Goal: Task Accomplishment & Management: Complete application form

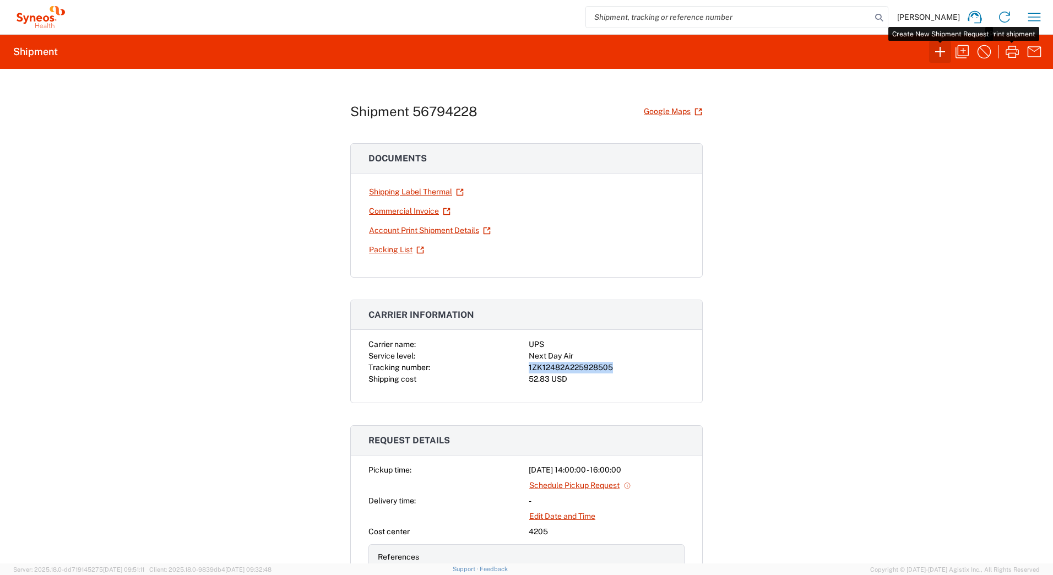
click at [940, 52] on icon "button" at bounding box center [940, 52] width 10 height 10
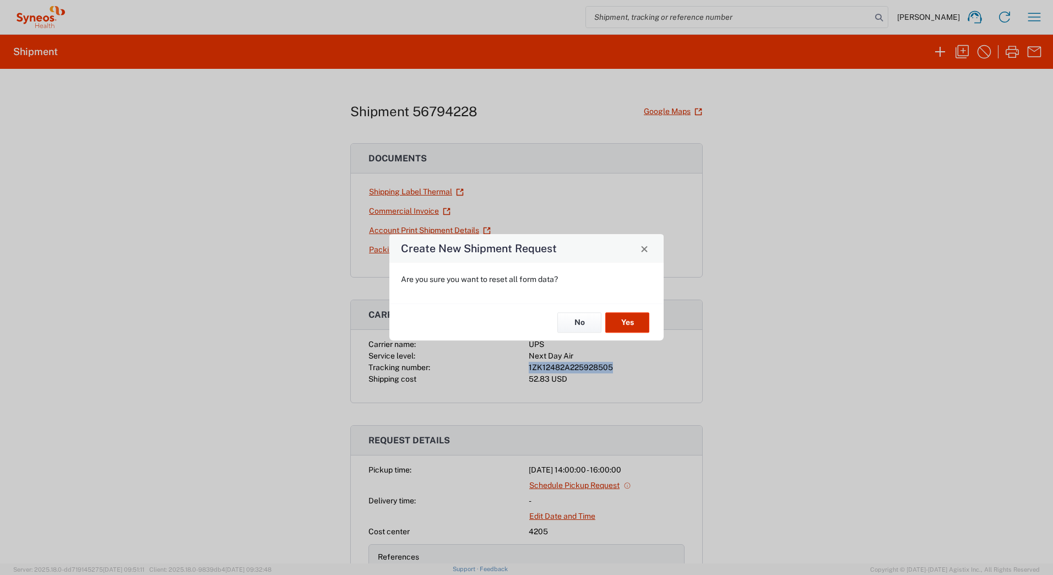
click at [646, 318] on button "Yes" at bounding box center [627, 322] width 44 height 20
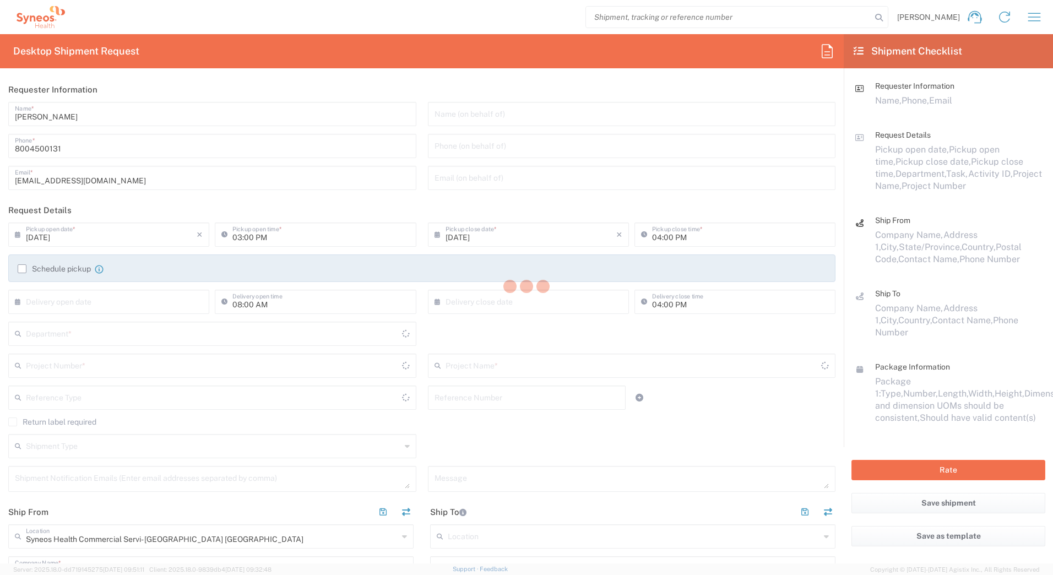
type input "[US_STATE]"
type input "[GEOGRAPHIC_DATA]"
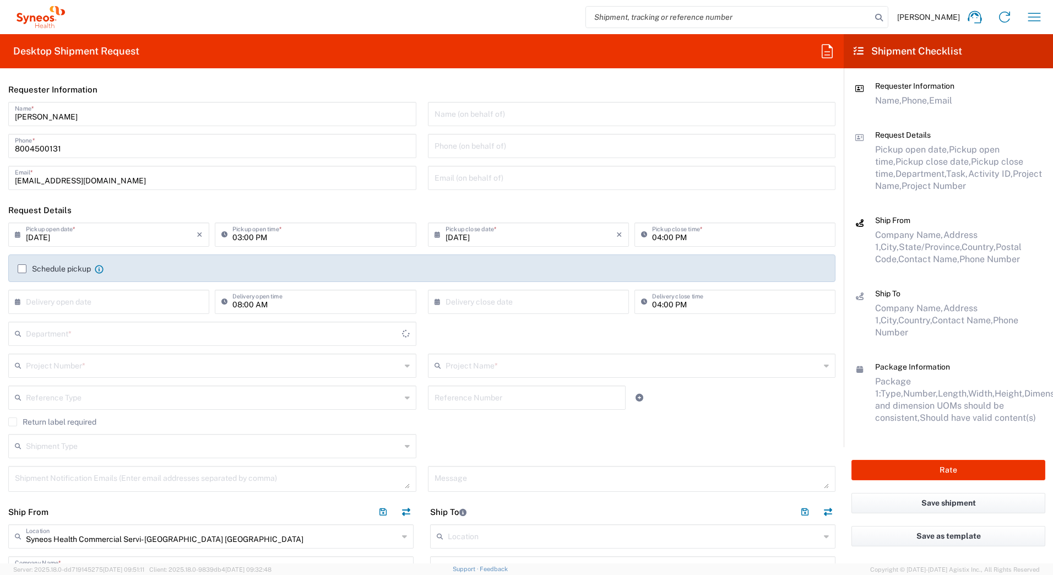
type input "4205"
click at [146, 366] on input "text" at bounding box center [213, 364] width 375 height 19
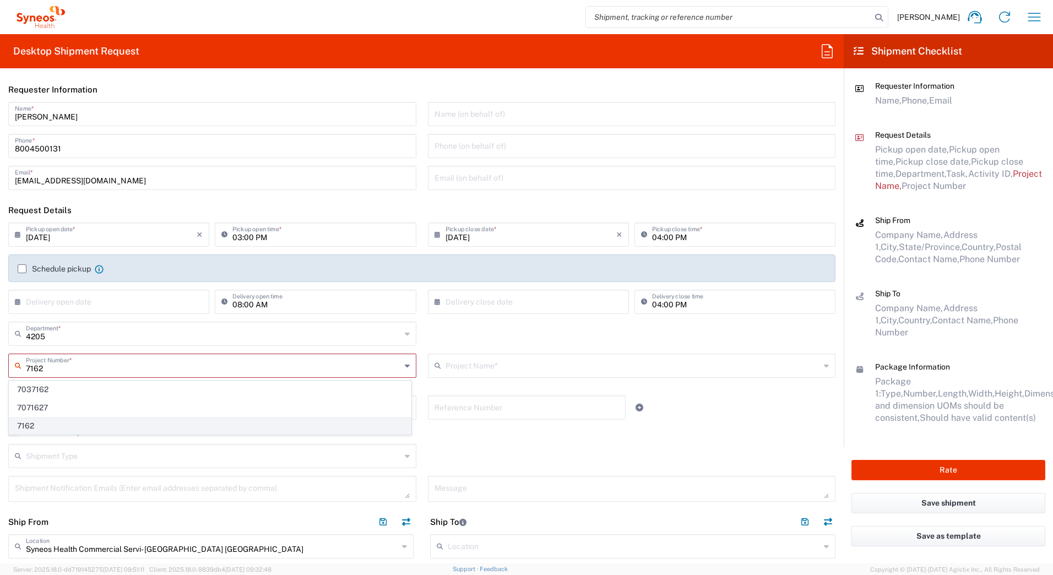
type input "7162"
click at [34, 424] on span "7162" at bounding box center [210, 426] width 402 height 17
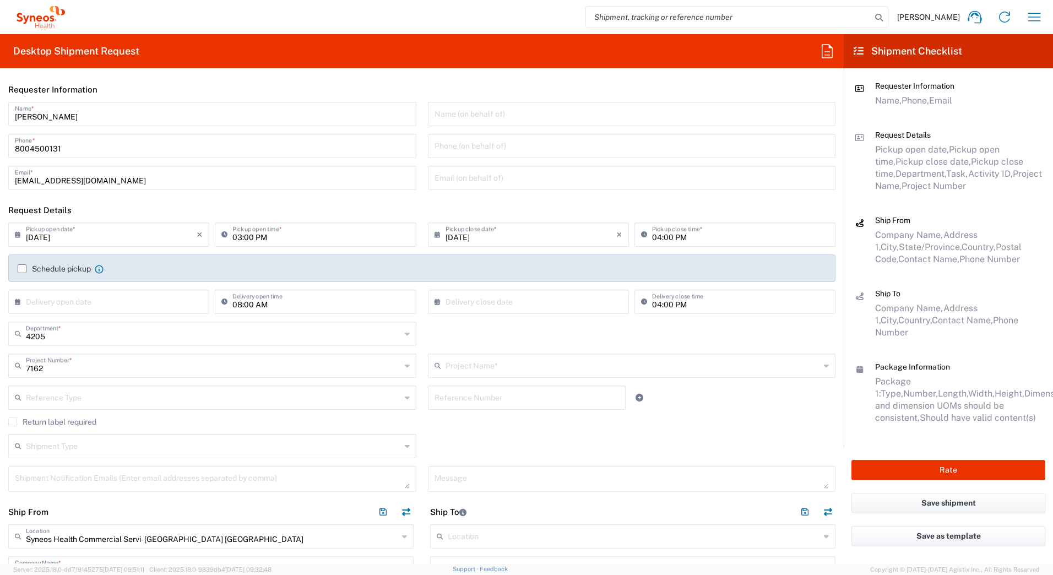
type input "ST-US-ViiV-[MEDICAL_DATA] Field Sales"
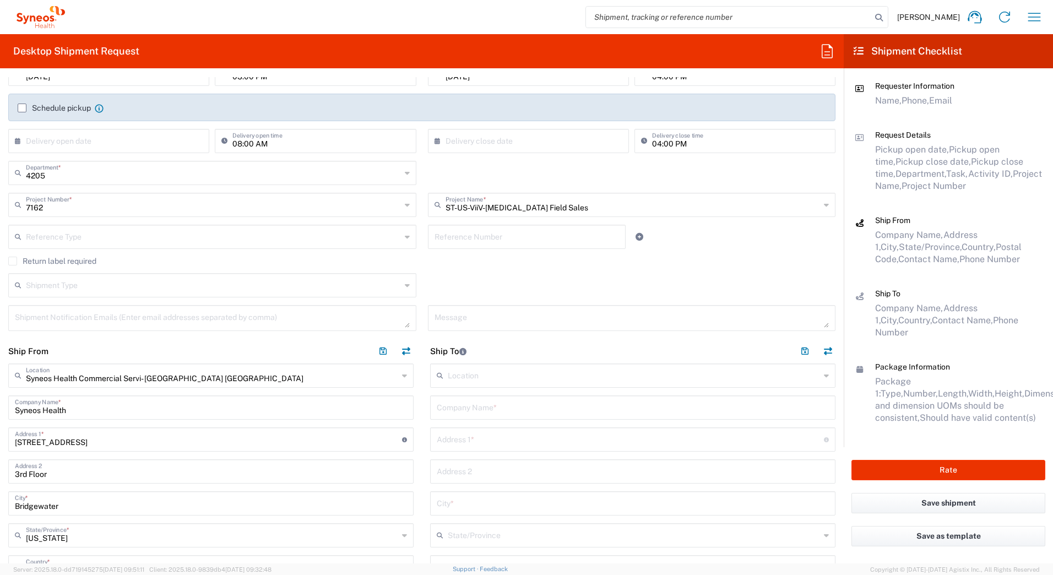
scroll to position [165, 0]
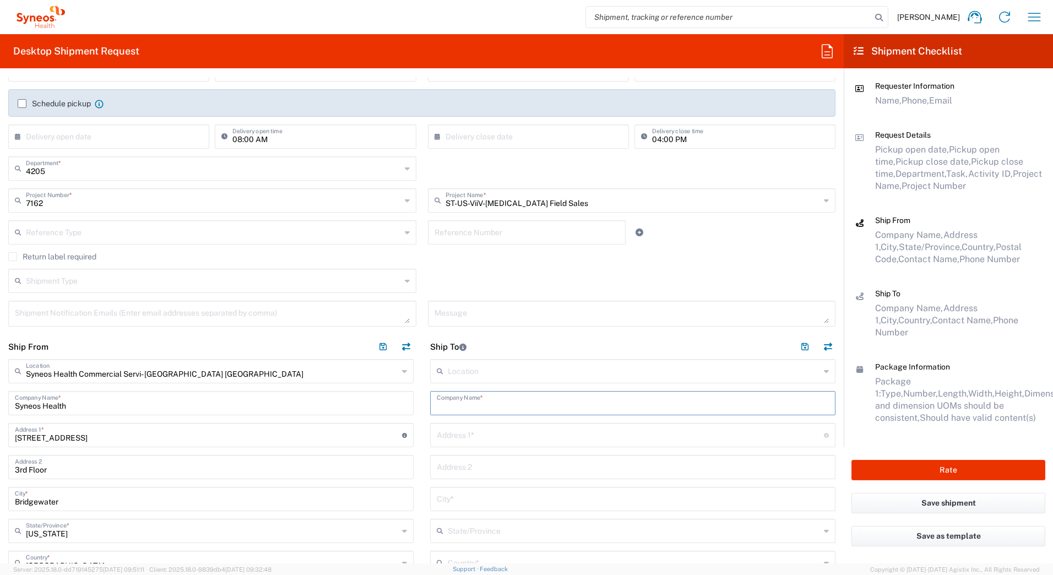
click at [472, 406] on input "text" at bounding box center [633, 402] width 392 height 19
paste input "[PERSON_NAME]"
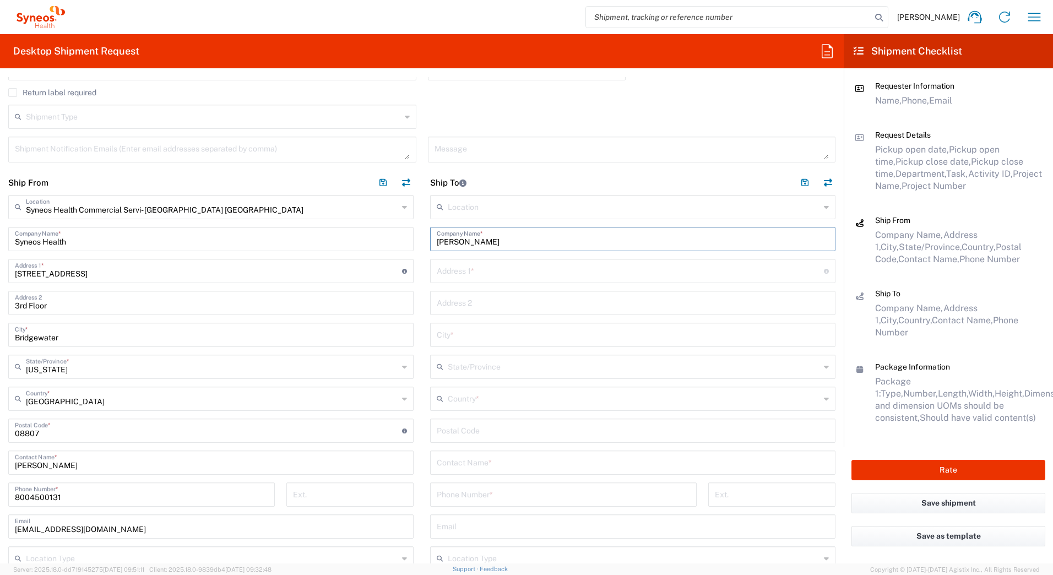
scroll to position [330, 0]
type input "[PERSON_NAME]"
click at [473, 461] on input "text" at bounding box center [633, 460] width 392 height 19
paste input "[PERSON_NAME]"
type input "[PERSON_NAME]"
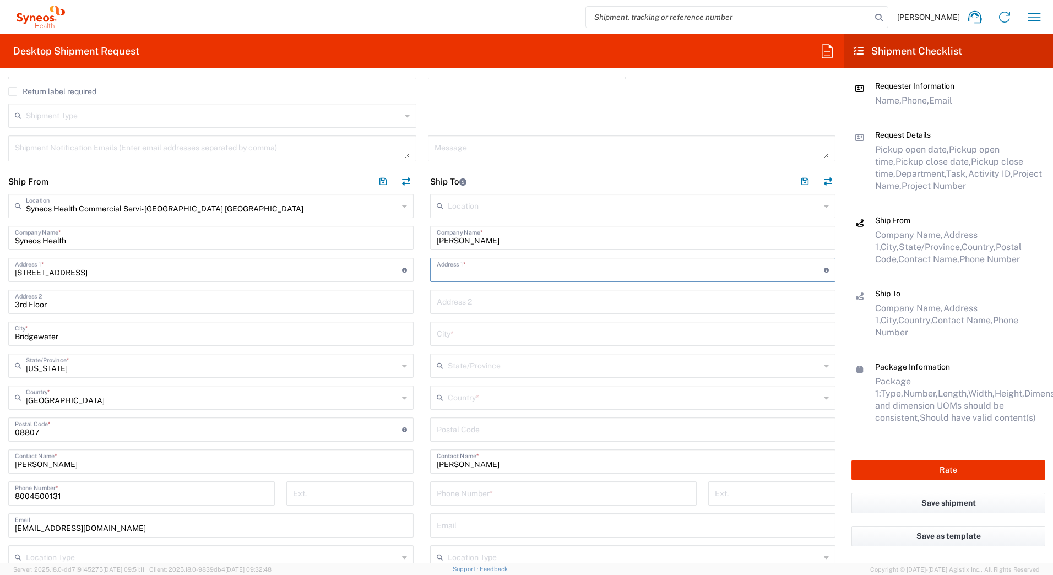
click at [465, 262] on input "text" at bounding box center [630, 268] width 387 height 19
paste input "[STREET_ADDRESS][PERSON_NAME]"
type input "[STREET_ADDRESS][PERSON_NAME]"
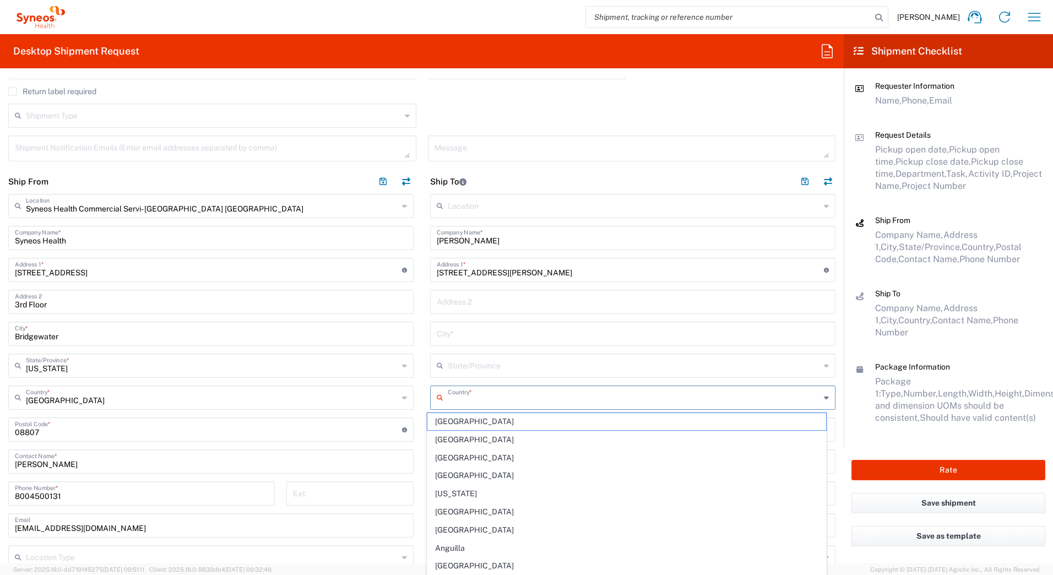
click at [465, 402] on input "text" at bounding box center [634, 396] width 372 height 19
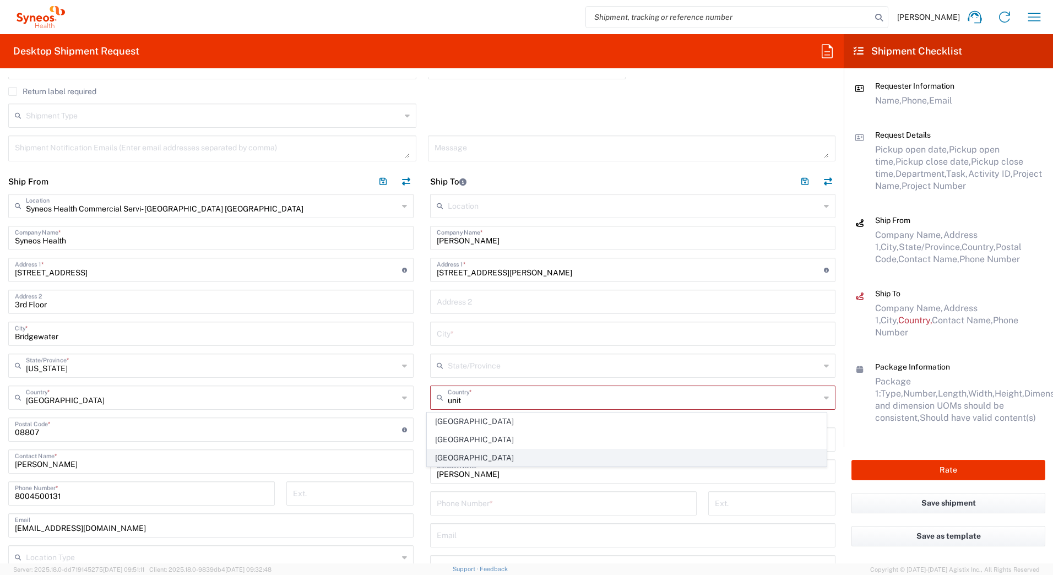
click at [456, 455] on span "[GEOGRAPHIC_DATA]" at bounding box center [626, 457] width 399 height 17
type input "[GEOGRAPHIC_DATA]"
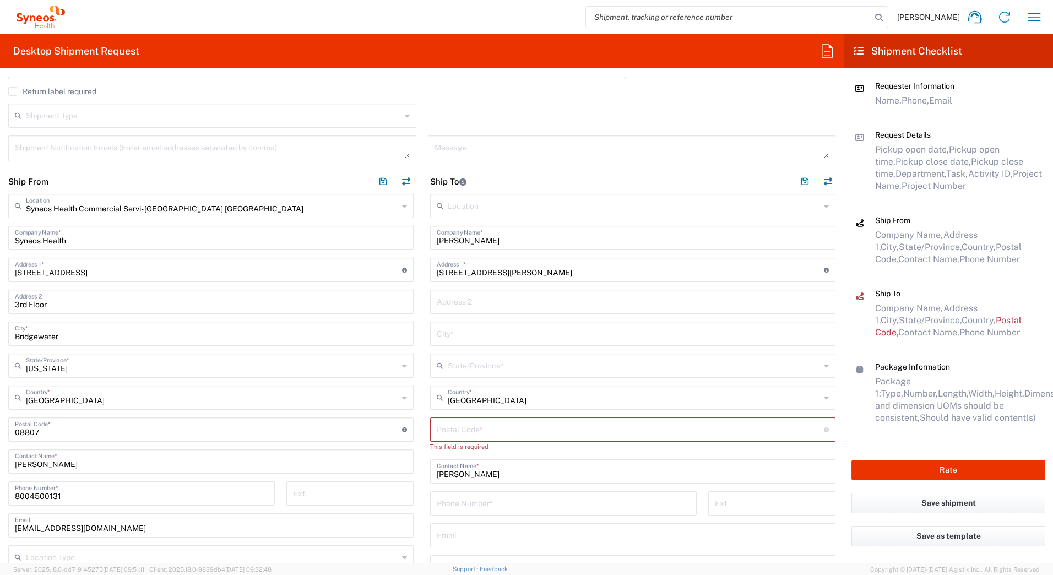
click at [469, 337] on input "text" at bounding box center [633, 332] width 392 height 19
type input "a"
click at [464, 364] on div "State/Province *" at bounding box center [632, 366] width 405 height 24
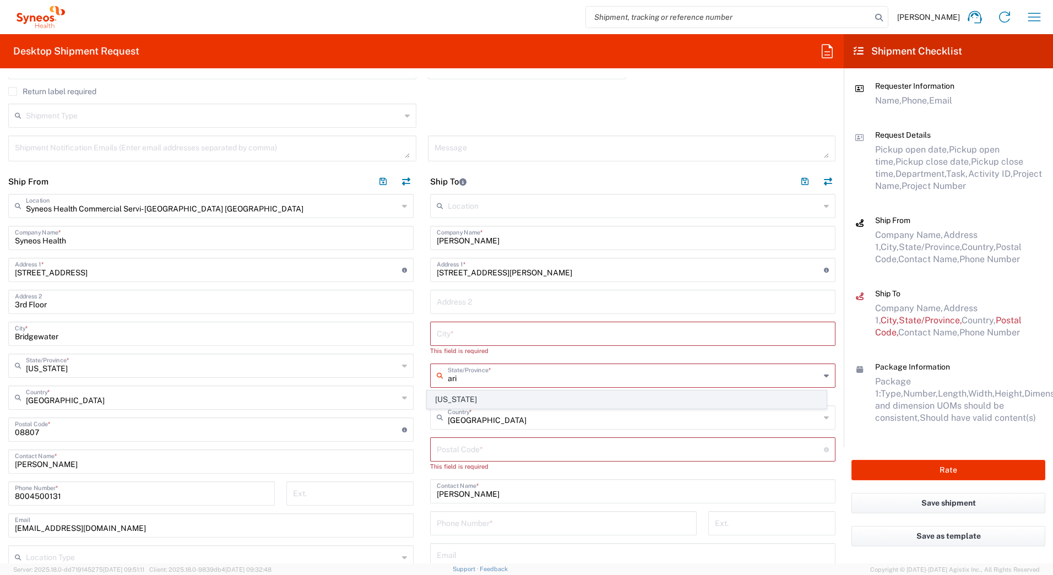
click at [457, 399] on span "[US_STATE]" at bounding box center [626, 399] width 399 height 17
type input "[US_STATE]"
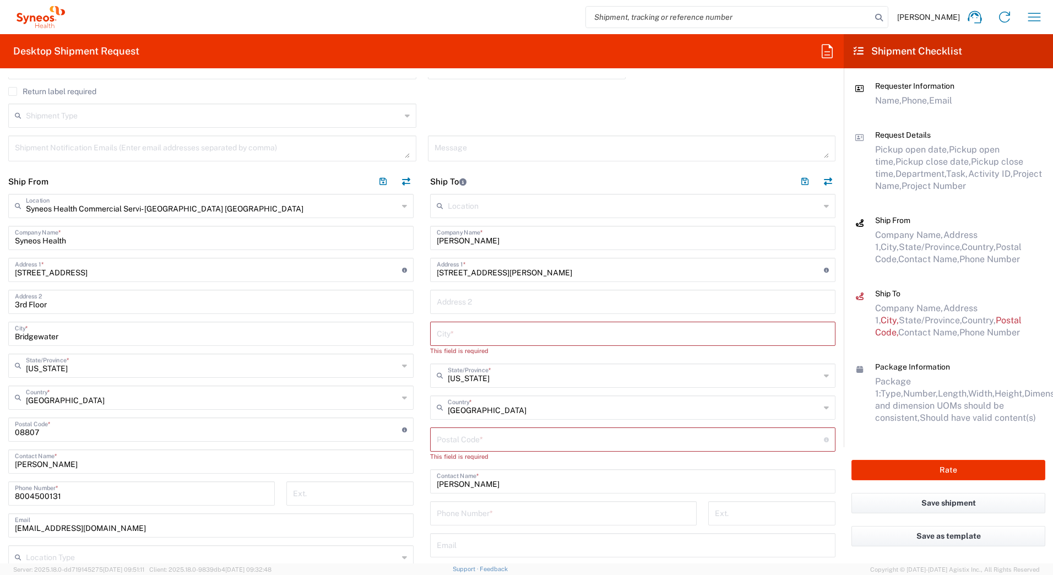
click at [445, 333] on input "text" at bounding box center [633, 332] width 392 height 19
paste input "Masa"
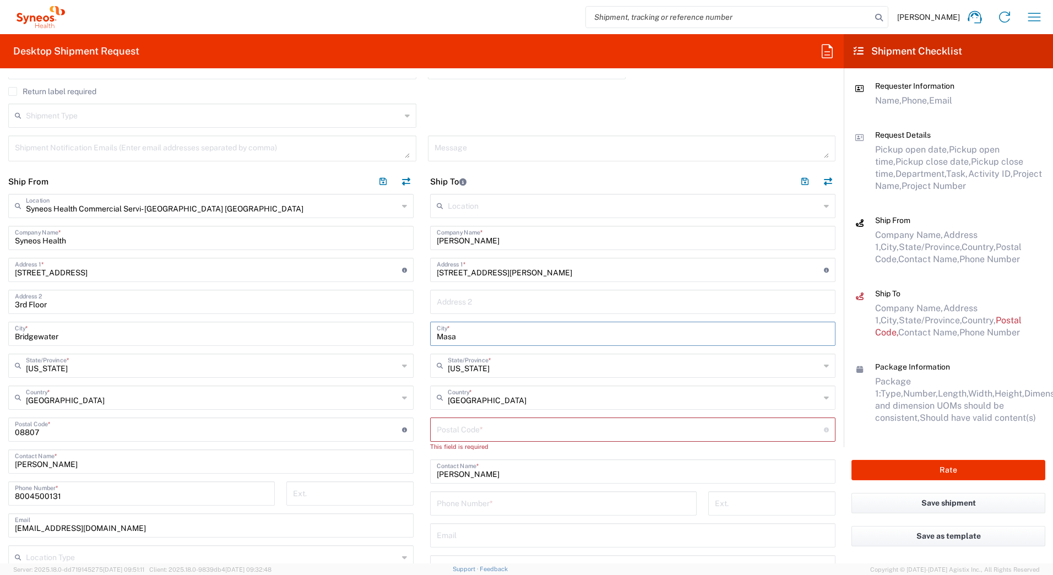
type input "Masa"
click at [523, 432] on input "undefined" at bounding box center [630, 428] width 387 height 19
paste input "85213"
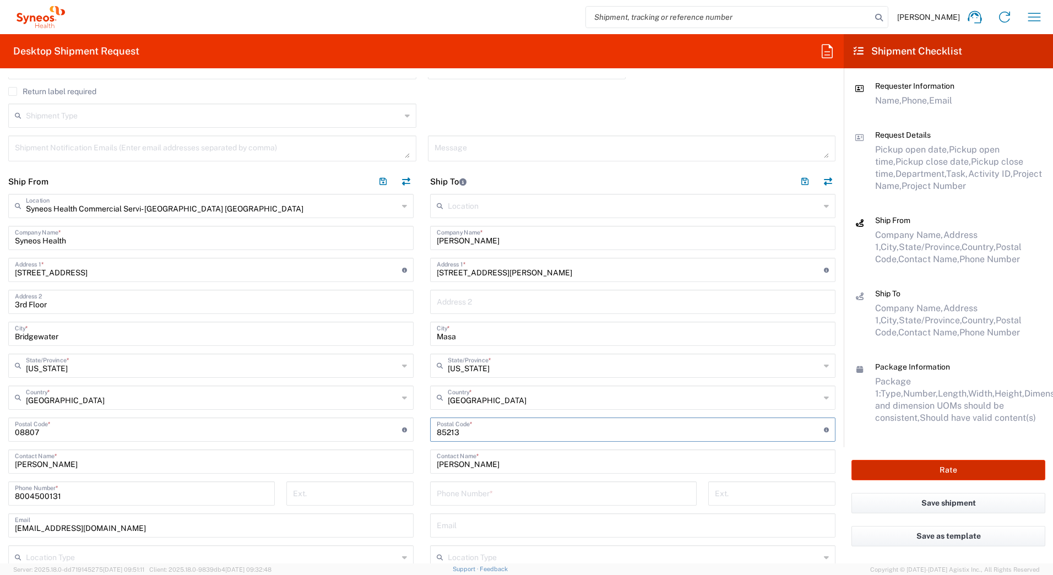
type input "85213"
click at [430, 485] on div "Phone Number *" at bounding box center [563, 493] width 267 height 24
click at [453, 490] on input "tel" at bounding box center [563, 492] width 253 height 19
paste input "[PHONE_NUMBER]"
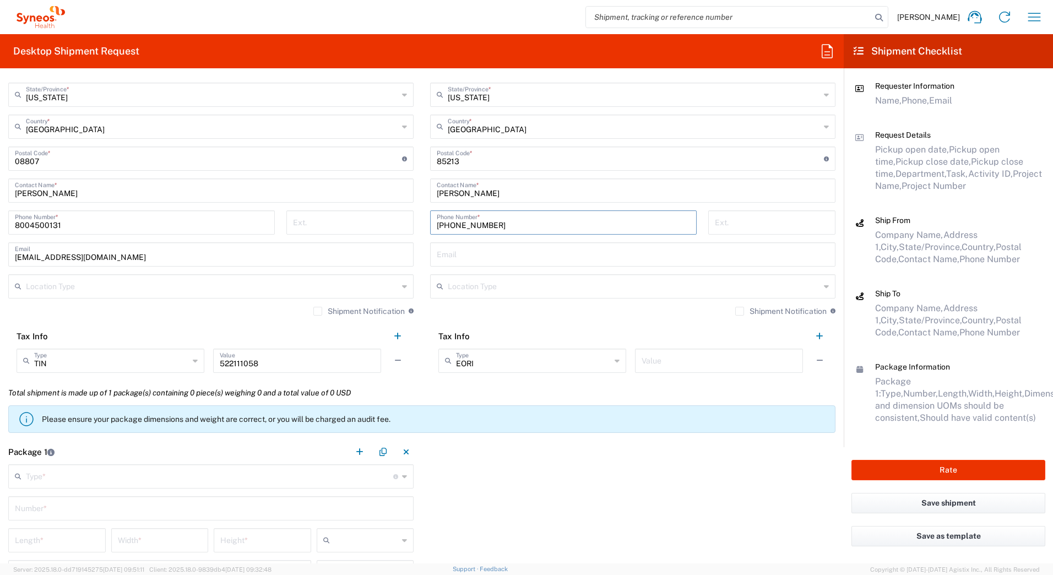
scroll to position [661, 0]
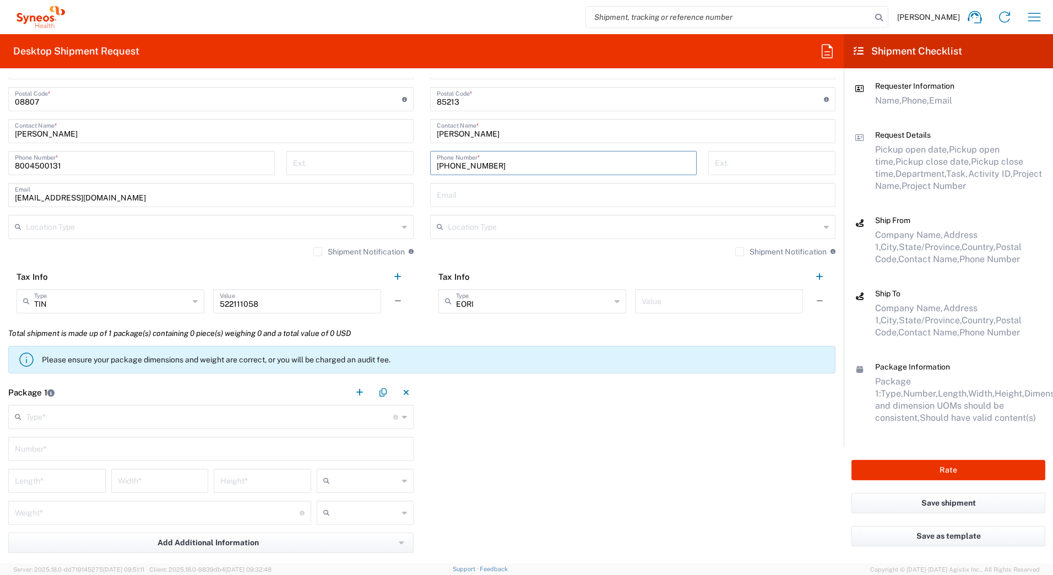
type input "[PHONE_NUMBER]"
click at [81, 415] on input "text" at bounding box center [209, 416] width 367 height 19
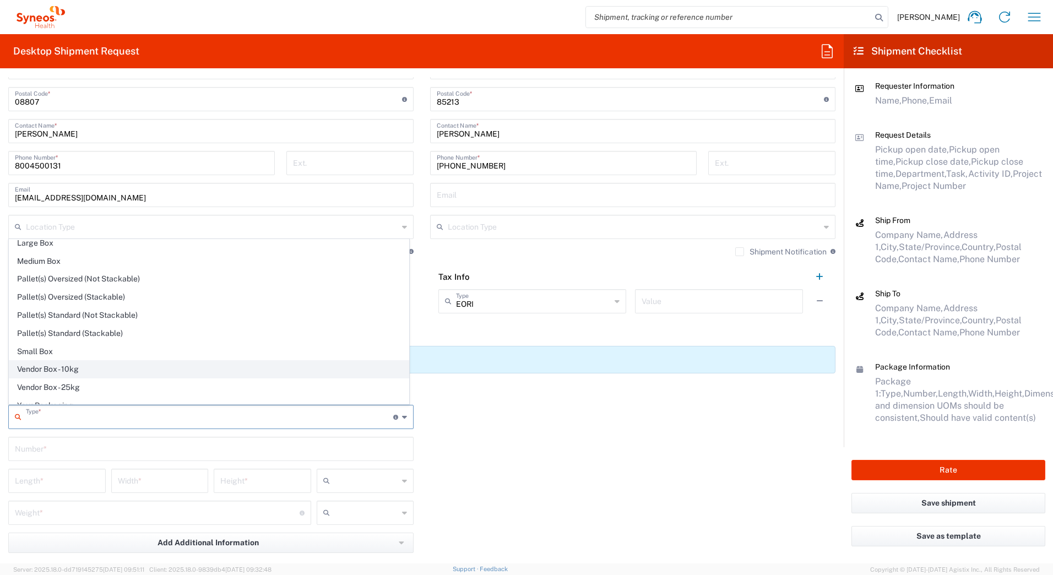
scroll to position [34, 0]
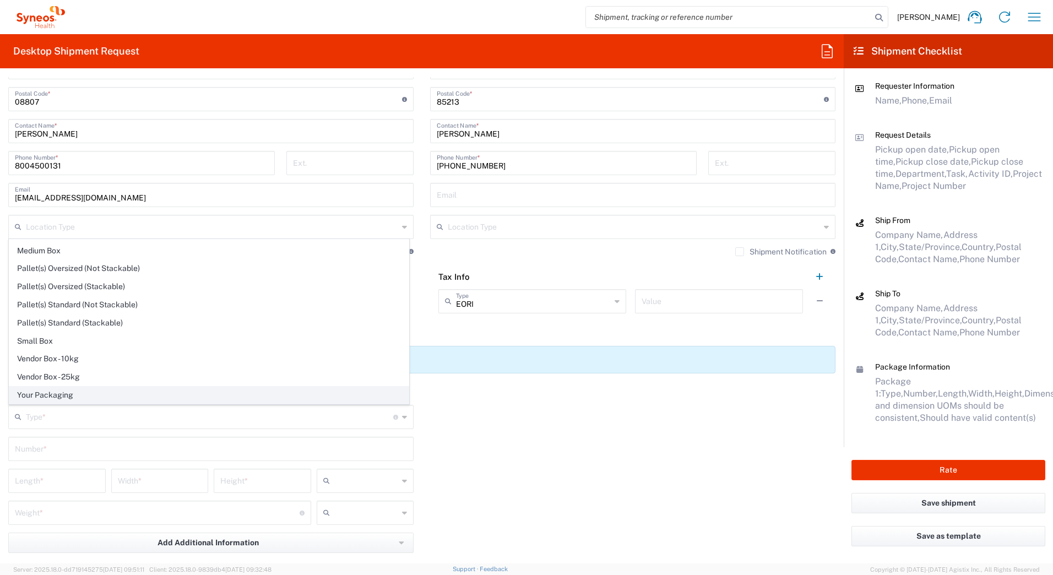
click at [78, 394] on span "Your Packaging" at bounding box center [208, 395] width 399 height 17
type input "Your Packaging"
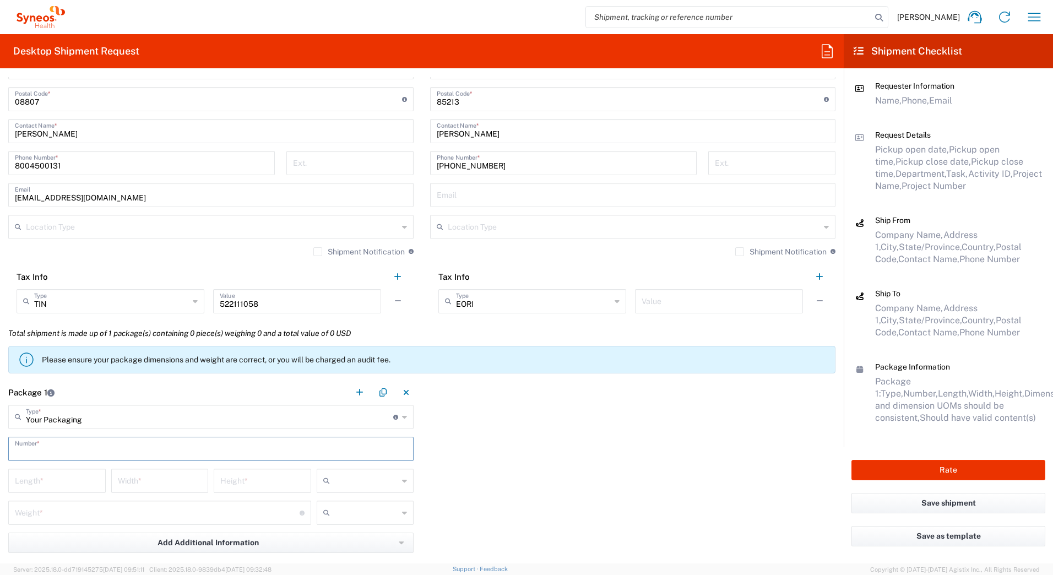
click at [71, 450] on input "text" at bounding box center [211, 447] width 392 height 19
type input "1"
drag, startPoint x: 60, startPoint y: 478, endPoint x: 65, endPoint y: 481, distance: 6.0
click at [61, 478] on input "number" at bounding box center [57, 479] width 84 height 19
type input "17"
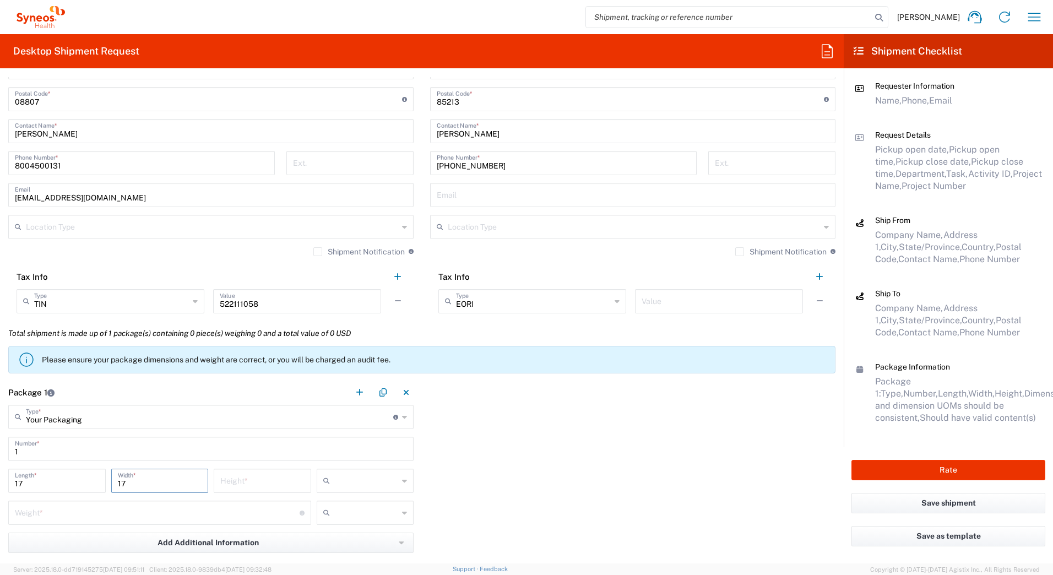
type input "17"
type input "7"
click at [327, 481] on icon at bounding box center [328, 481] width 11 height 18
click at [322, 540] on span "in" at bounding box center [362, 541] width 94 height 17
type input "in"
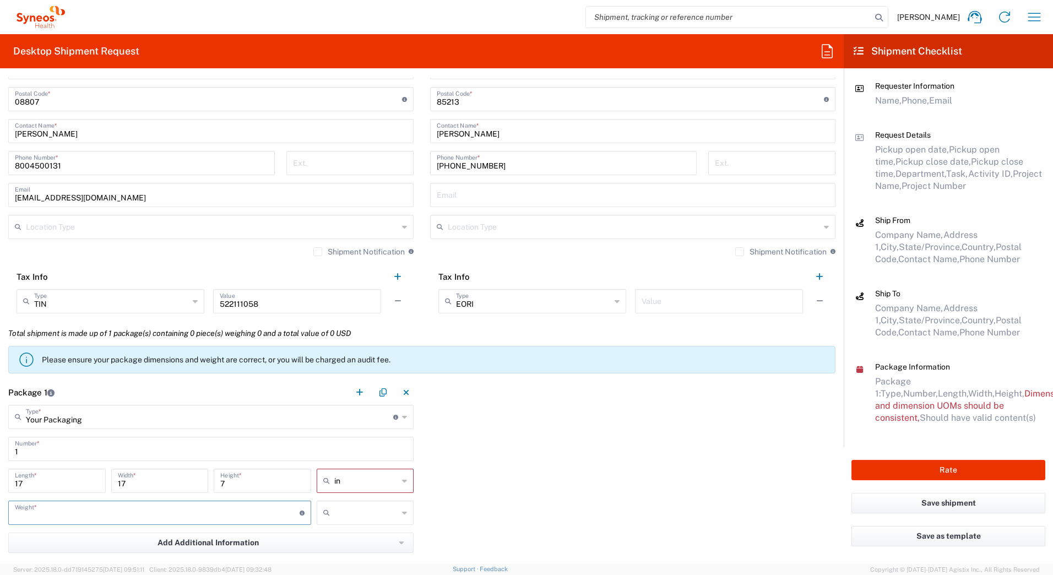
click at [198, 506] on input "number" at bounding box center [157, 511] width 285 height 19
type input "10"
click at [336, 514] on input "text" at bounding box center [366, 513] width 64 height 18
click at [332, 554] on span "lbs" at bounding box center [362, 554] width 94 height 17
type input "lbs"
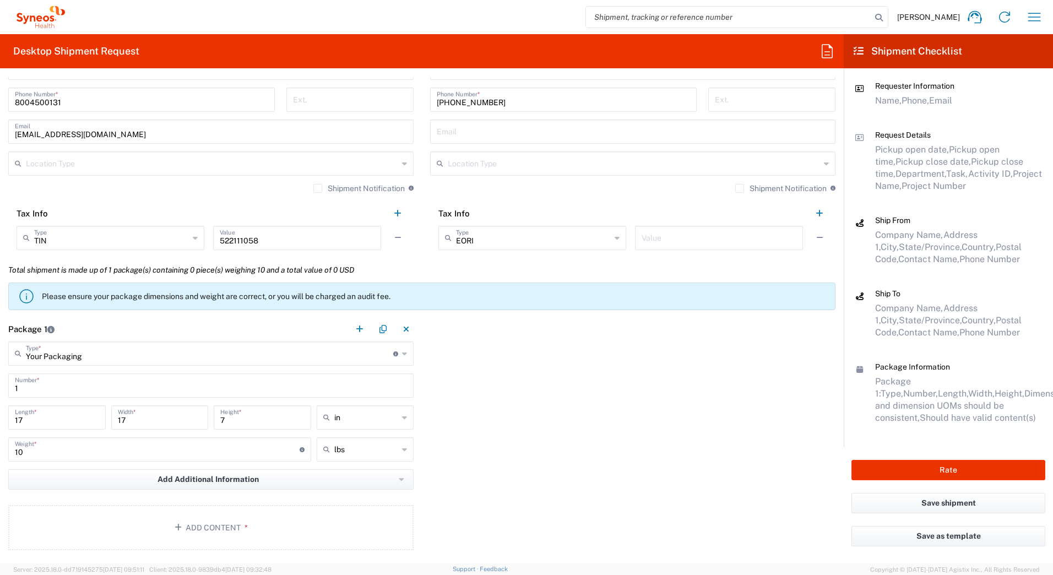
scroll to position [881, 0]
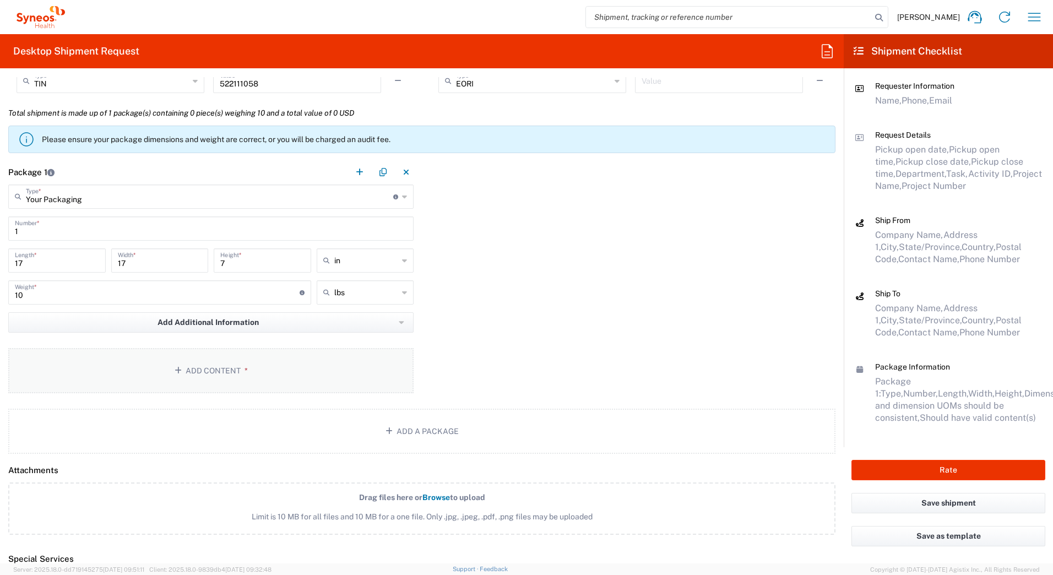
click at [197, 368] on button "Add Content *" at bounding box center [210, 370] width 405 height 45
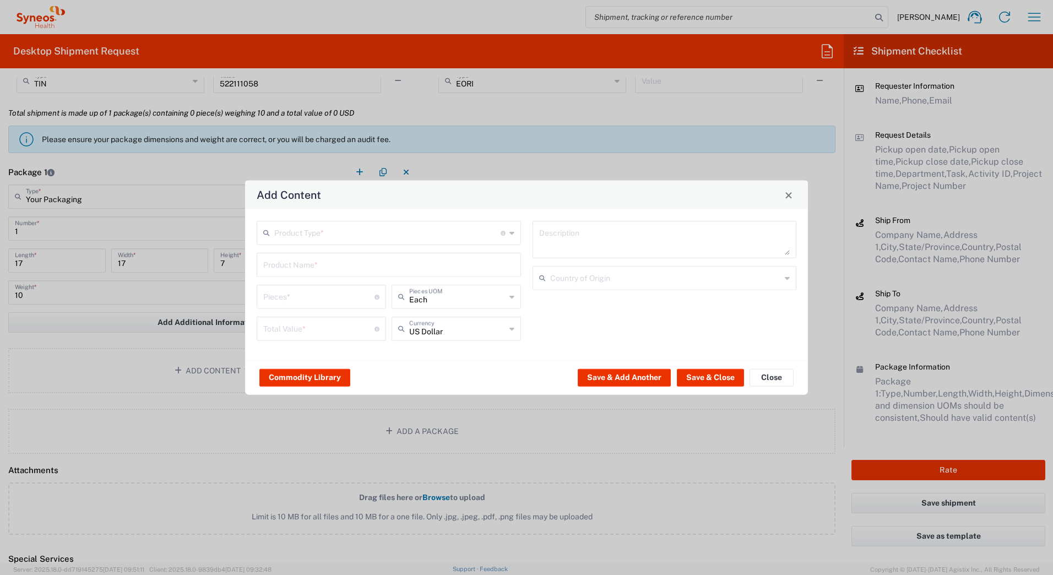
click at [297, 228] on input "text" at bounding box center [387, 232] width 226 height 19
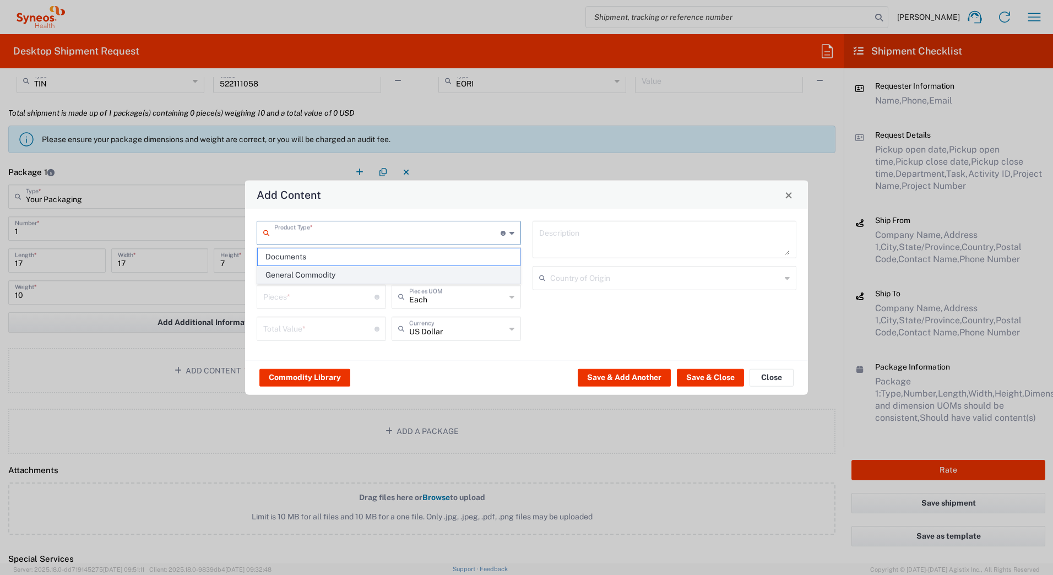
click at [294, 275] on span "General Commodity" at bounding box center [389, 275] width 262 height 17
type input "General Commodity"
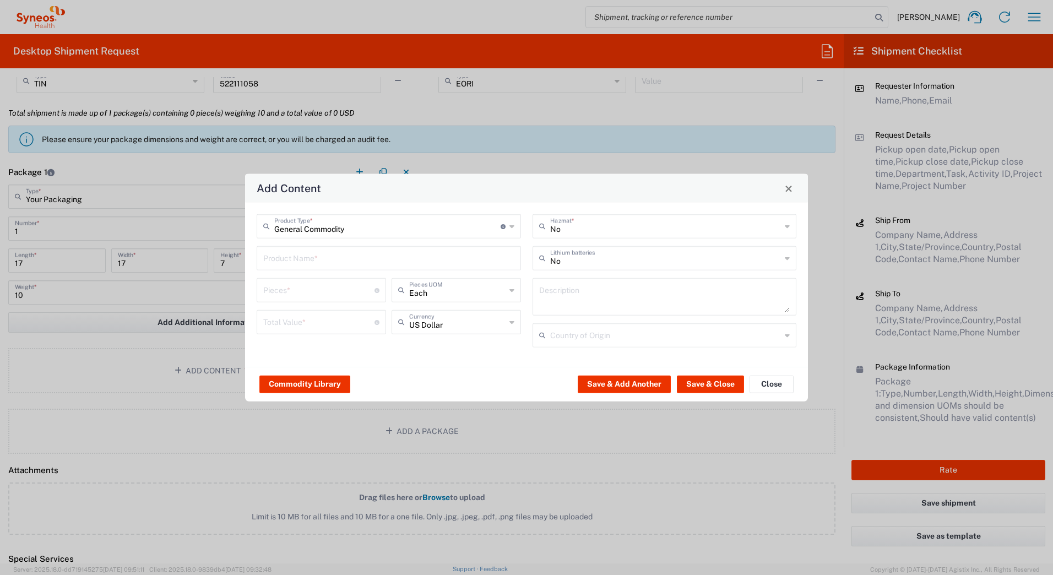
click at [292, 263] on input "text" at bounding box center [388, 257] width 251 height 19
type input "l"
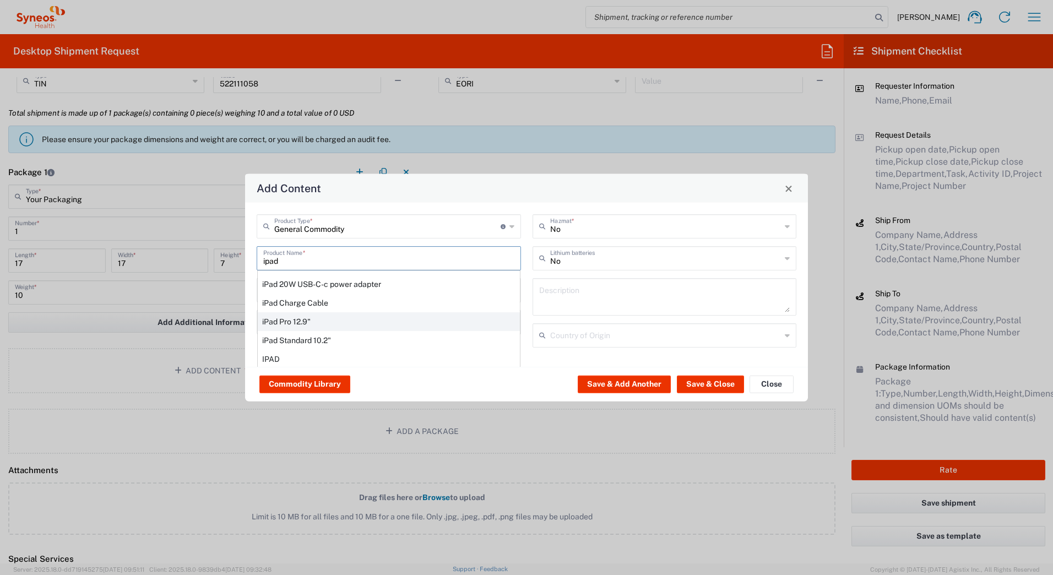
click at [273, 317] on div "iPad Pro 12.9"" at bounding box center [389, 321] width 262 height 19
type input "iPad Pro 12.9""
type input "1"
type textarea "iPad Pro 12.9""
type input "[GEOGRAPHIC_DATA]"
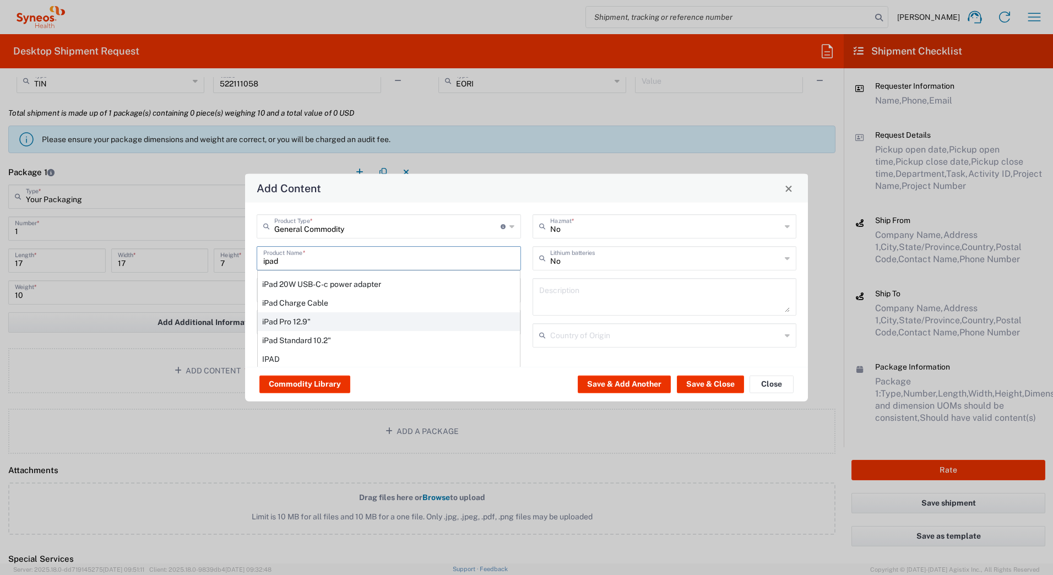
type input "Yes"
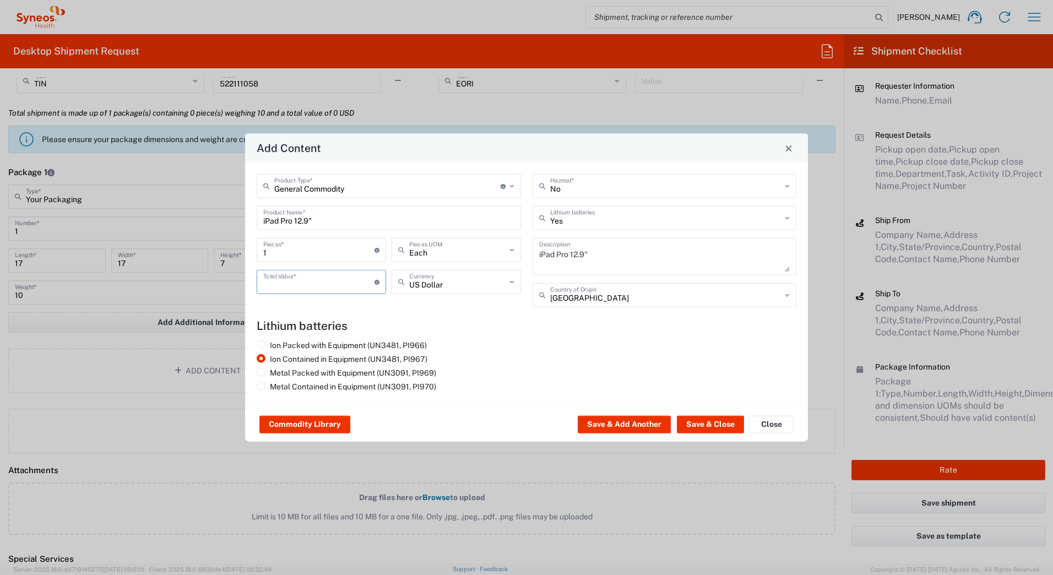
click at [269, 284] on input "number" at bounding box center [318, 281] width 111 height 19
type input "1000"
click at [703, 423] on button "Save & Close" at bounding box center [710, 425] width 67 height 18
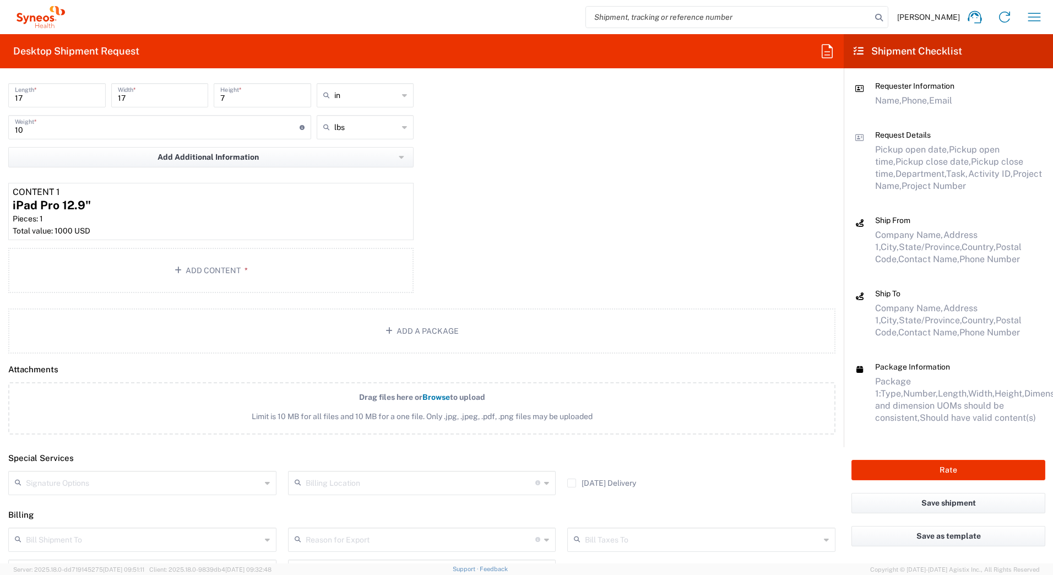
scroll to position [1141, 0]
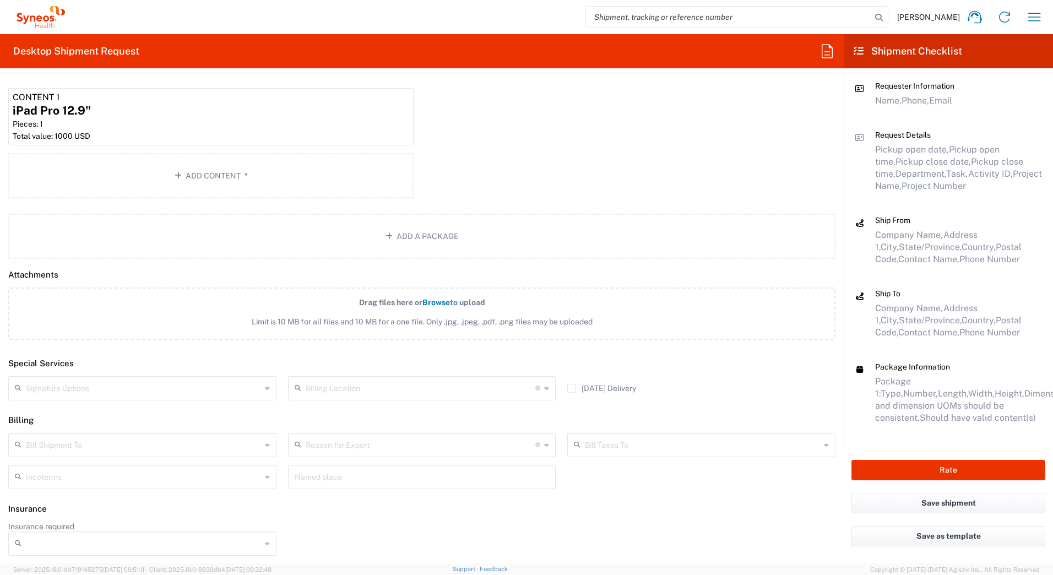
click at [95, 388] on input "text" at bounding box center [143, 387] width 235 height 19
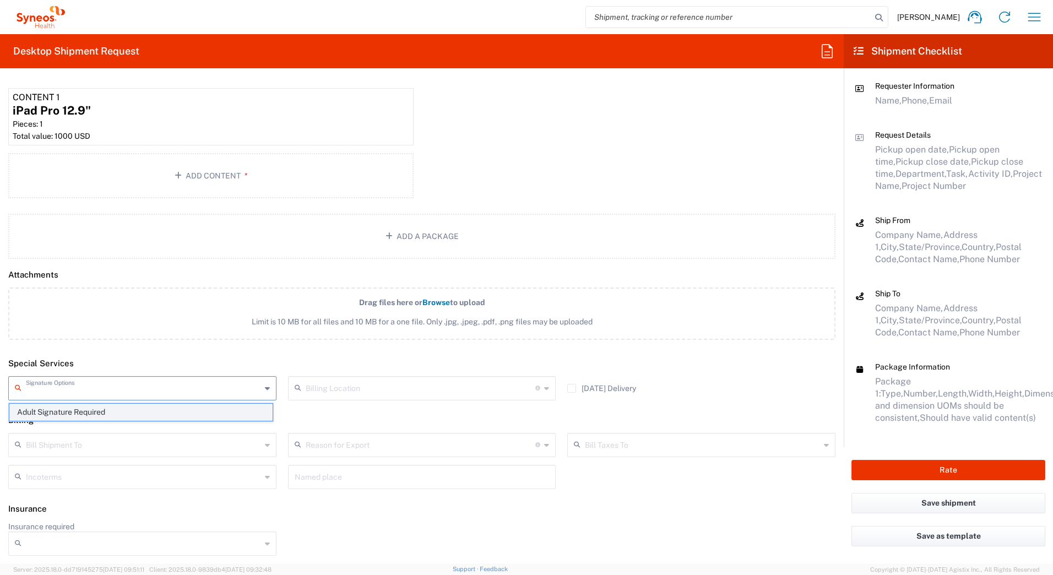
click at [72, 411] on span "Adult Signature Required" at bounding box center [140, 412] width 263 height 17
type input "Adult Signature Required"
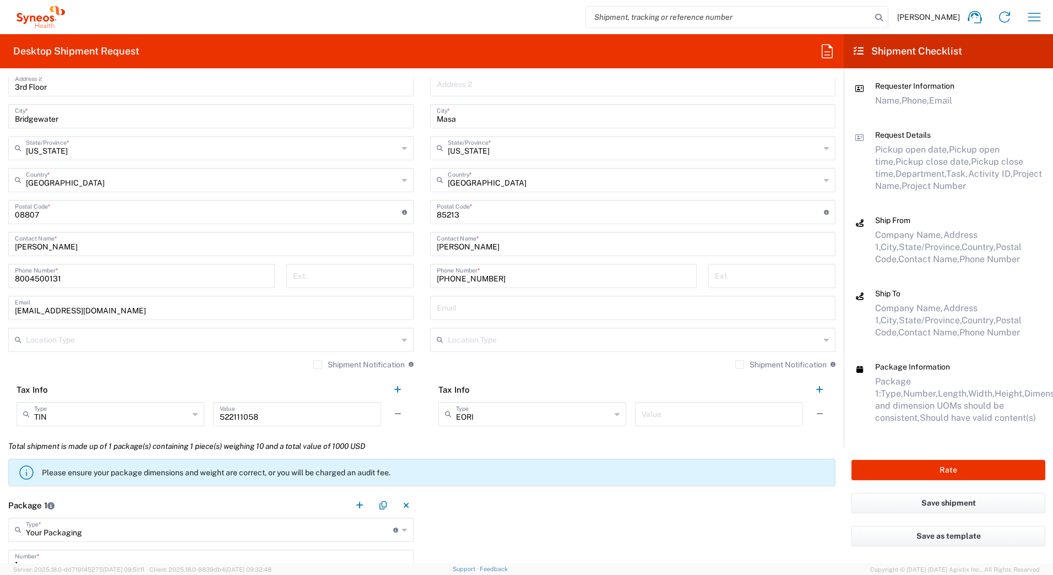
scroll to position [551, 0]
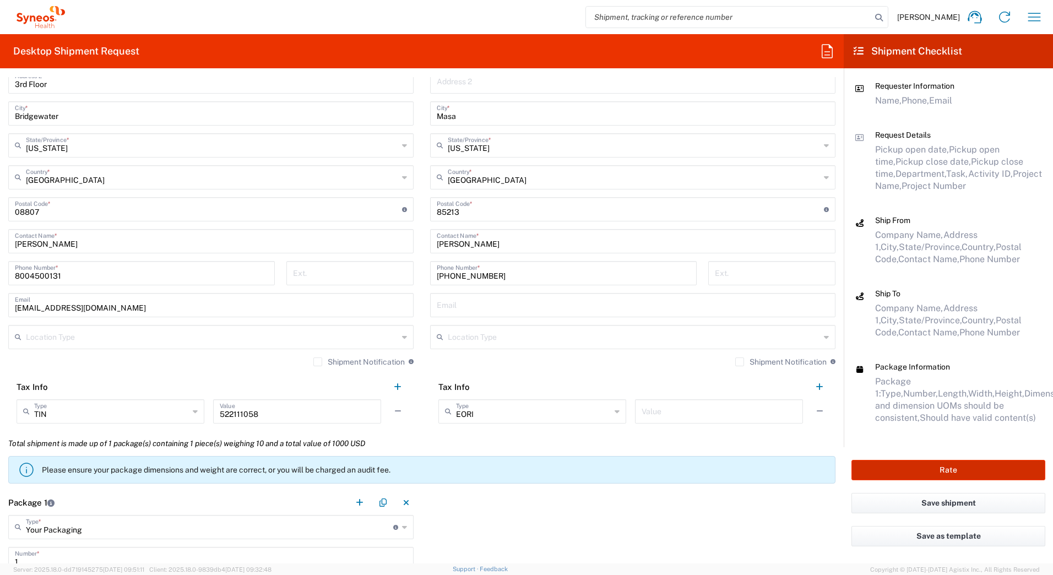
click at [916, 473] on button "Rate" at bounding box center [949, 470] width 194 height 20
type input "7162"
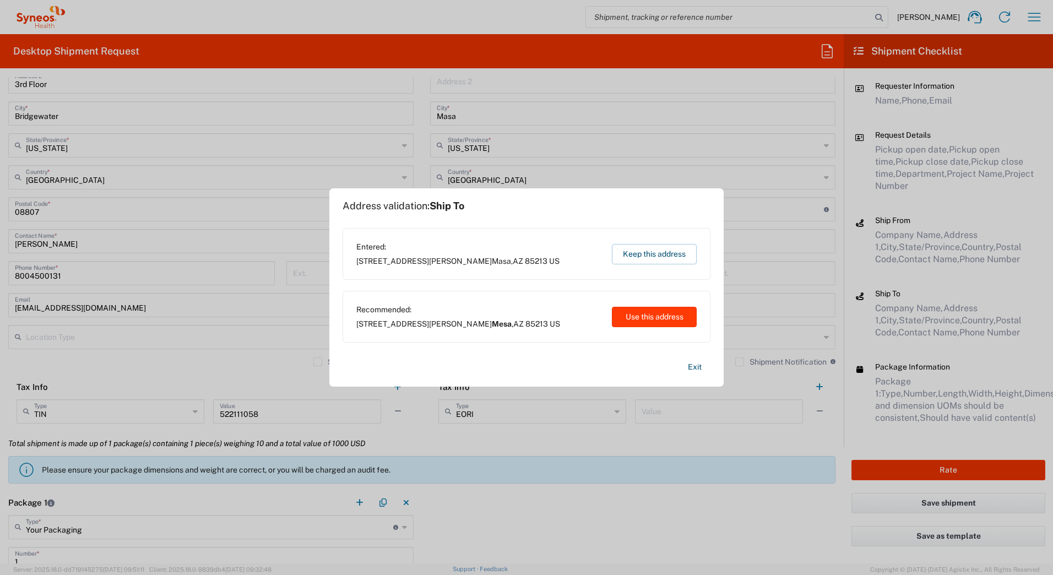
click at [648, 318] on button "Use this address" at bounding box center [654, 317] width 85 height 20
type input "Mesa"
type input "[US_STATE]"
type input "[GEOGRAPHIC_DATA]"
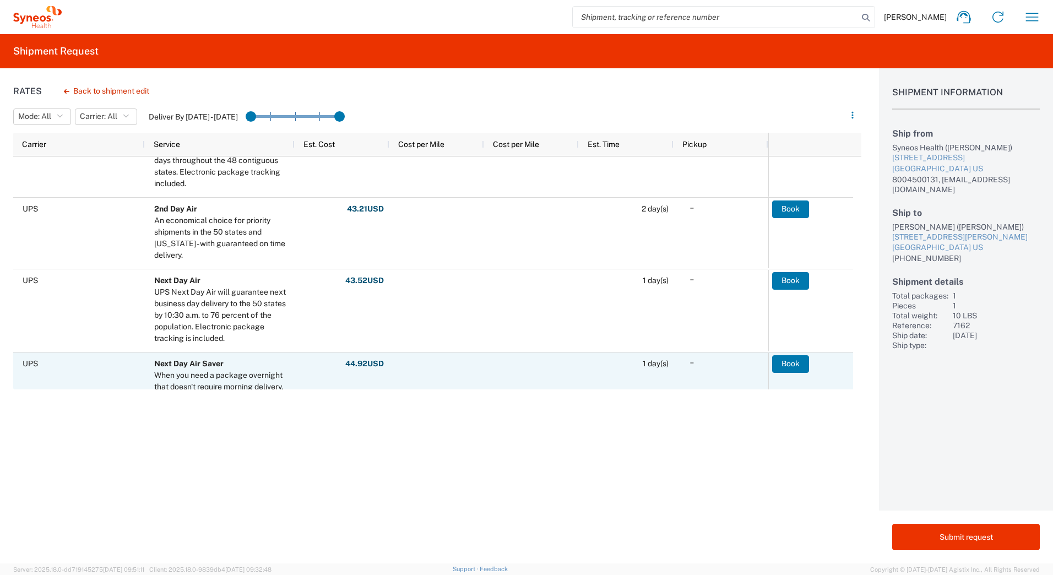
scroll to position [220, 0]
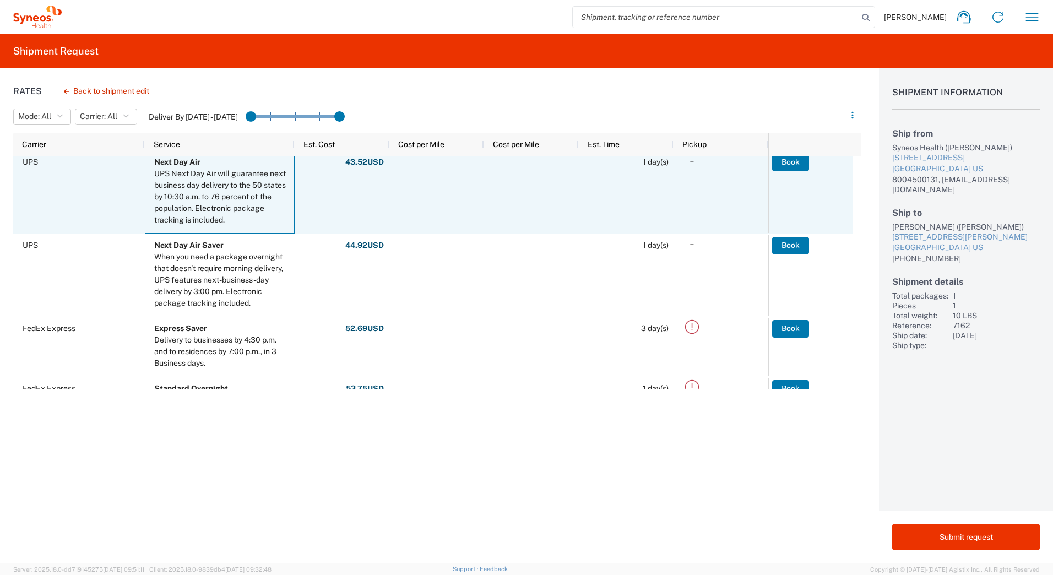
click at [213, 192] on div "UPS Next Day Air will guarantee next business day delivery to the 50 states by …" at bounding box center [222, 197] width 136 height 58
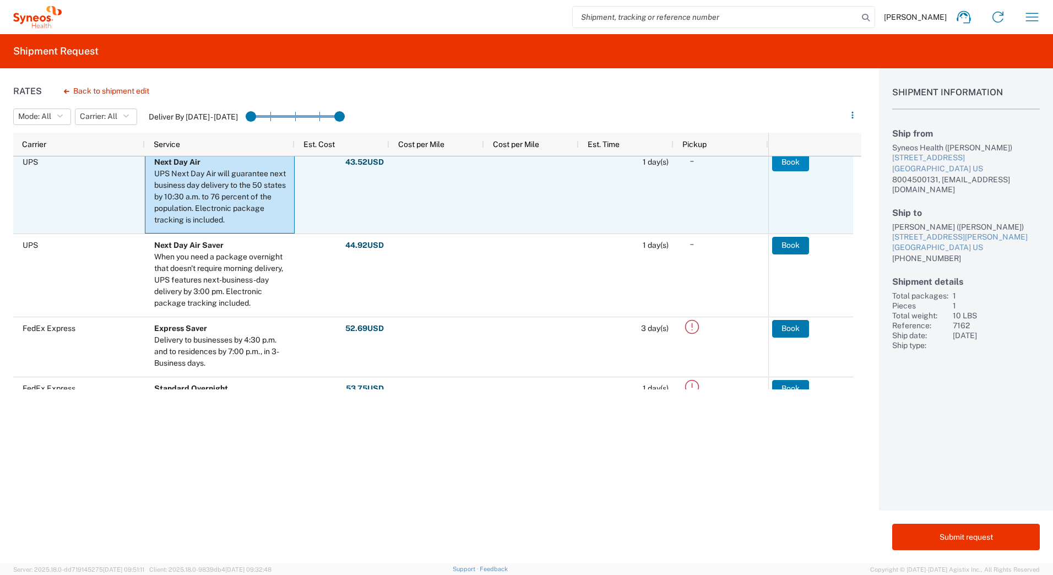
click at [790, 164] on button "Book" at bounding box center [790, 163] width 37 height 18
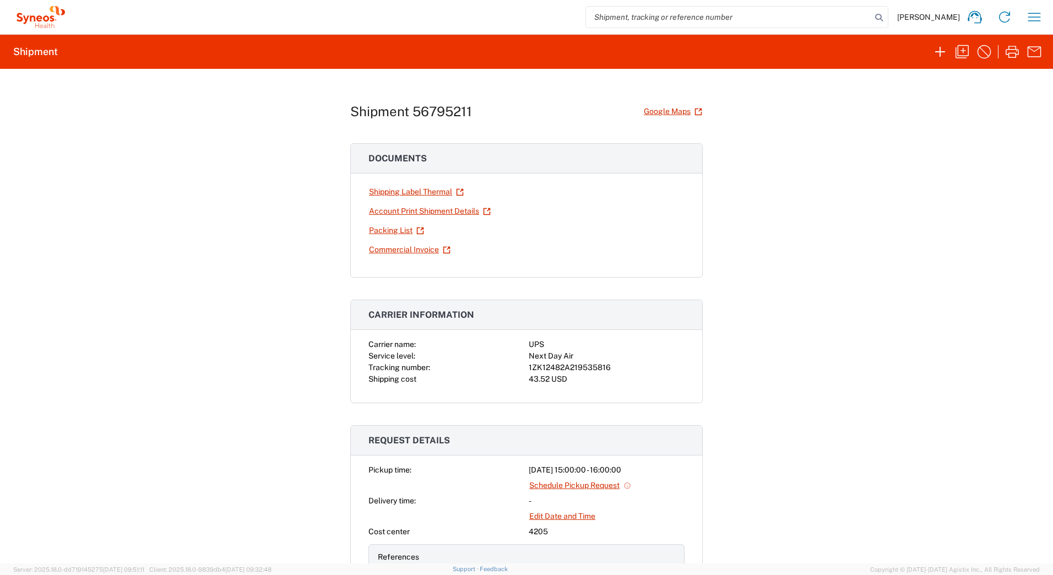
click at [568, 367] on div "1ZK12482A219535816" at bounding box center [607, 368] width 156 height 12
copy div "1ZK12482A219535816"
click at [392, 191] on link "Shipping Label Thermal" at bounding box center [417, 191] width 96 height 19
